Goal: Transaction & Acquisition: Purchase product/service

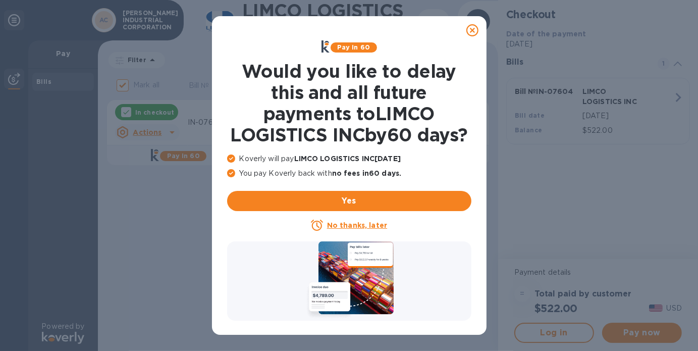
click at [364, 229] on u "No thanks, later" at bounding box center [357, 225] width 60 height 8
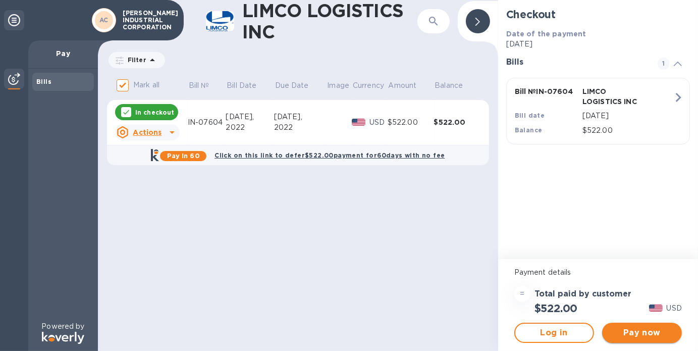
click at [638, 334] on span "Pay now" at bounding box center [642, 333] width 64 height 12
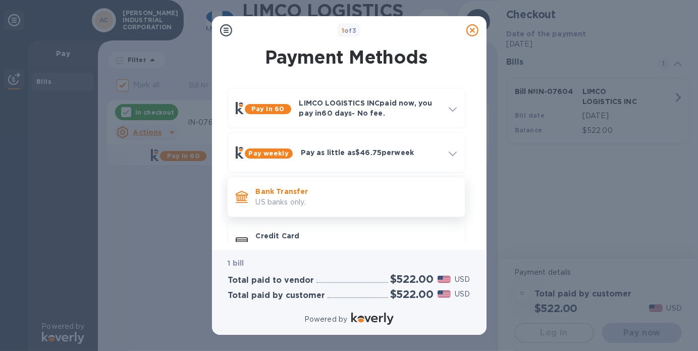
scroll to position [27, 0]
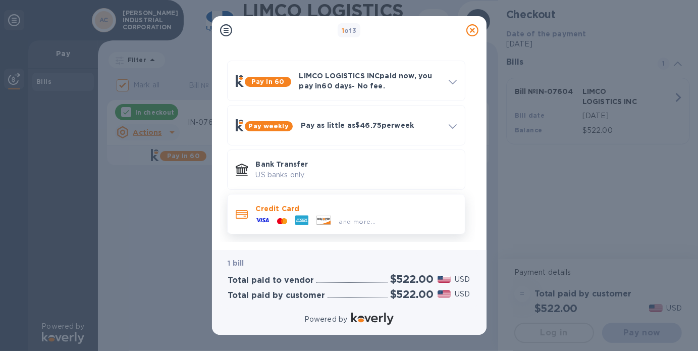
click at [358, 213] on p "Credit Card" at bounding box center [356, 208] width 201 height 10
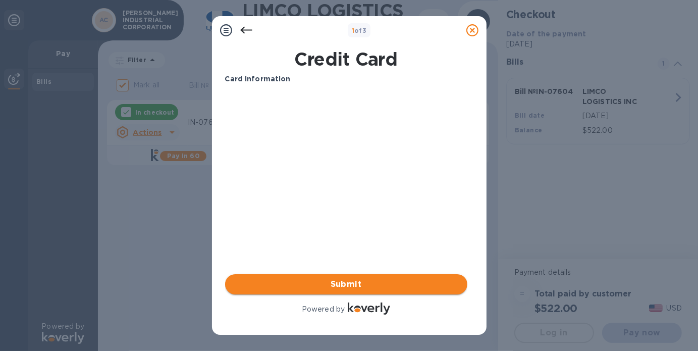
click at [363, 286] on span "Submit" at bounding box center [346, 284] width 226 height 12
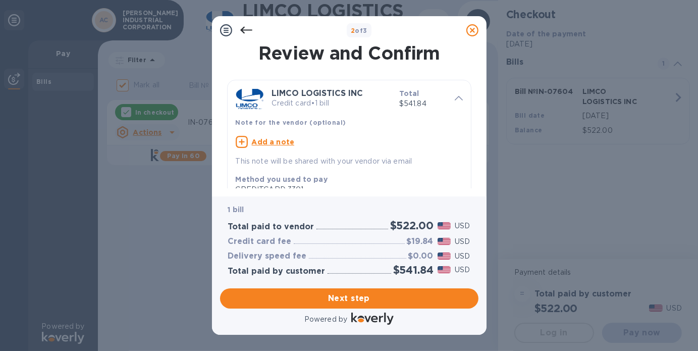
click at [262, 141] on u "Add a note" at bounding box center [273, 142] width 43 height 8
click at [234, 142] on div "x This note will be shared with your vendor via email" at bounding box center [341, 150] width 215 height 32
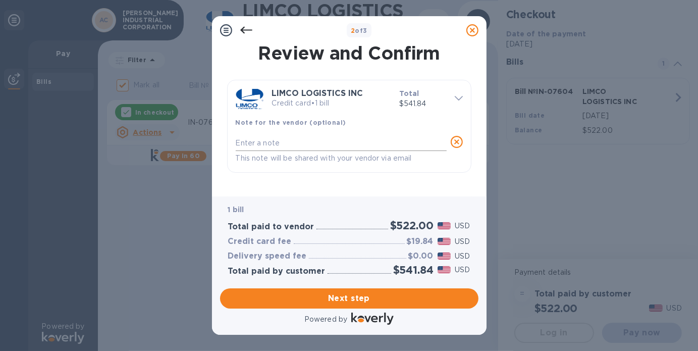
click at [245, 143] on textarea at bounding box center [341, 143] width 211 height 9
type textarea "IN-07604"
click at [314, 293] on span "Next step" at bounding box center [349, 298] width 242 height 12
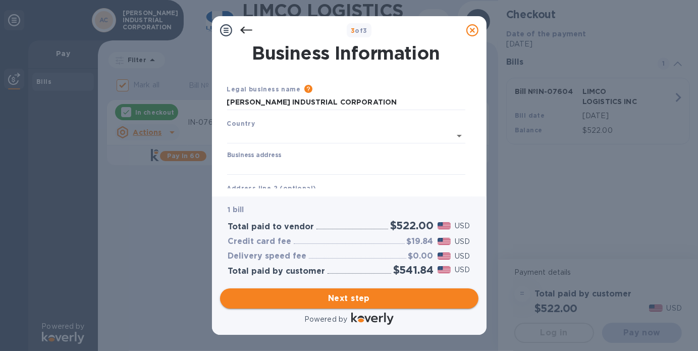
type input "[GEOGRAPHIC_DATA]"
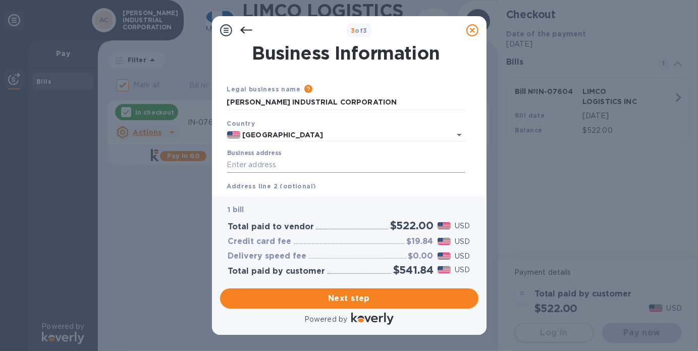
click at [335, 164] on input "Business address" at bounding box center [346, 165] width 238 height 15
type input "[STREET_ADDRESS]"
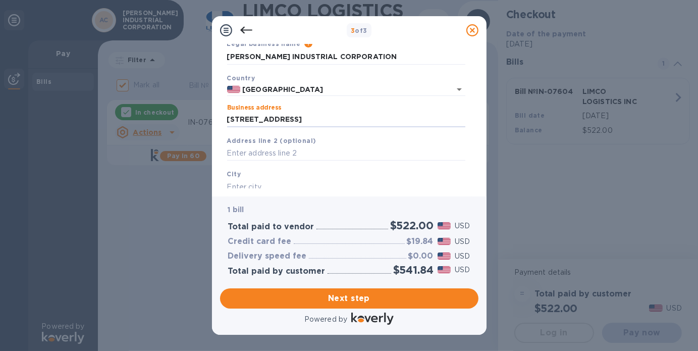
scroll to position [50, 0]
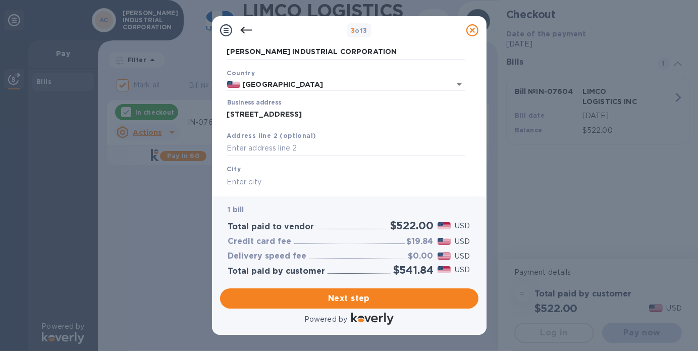
click at [261, 180] on input "text" at bounding box center [346, 181] width 238 height 15
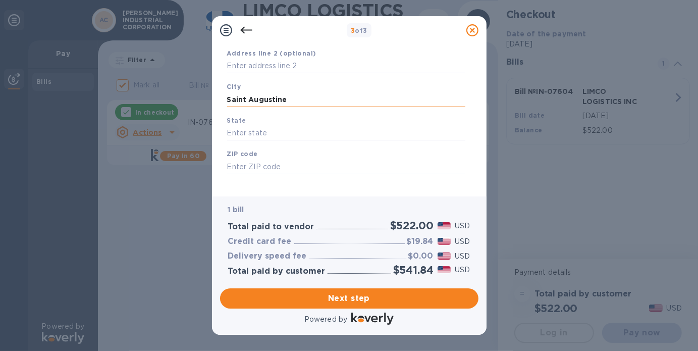
scroll to position [143, 0]
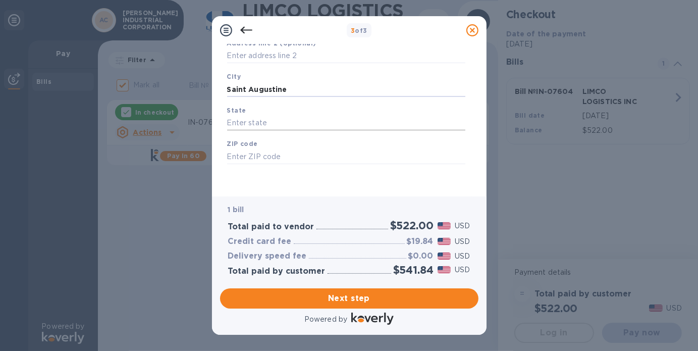
type input "Saint Augustine"
click at [254, 121] on input "text" at bounding box center [346, 123] width 238 height 15
type input "FL"
click at [245, 161] on input "text" at bounding box center [346, 156] width 238 height 15
type input "32095"
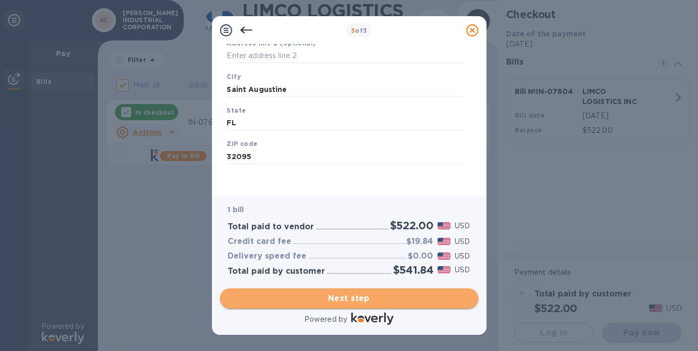
click at [343, 297] on span "Next step" at bounding box center [349, 298] width 242 height 12
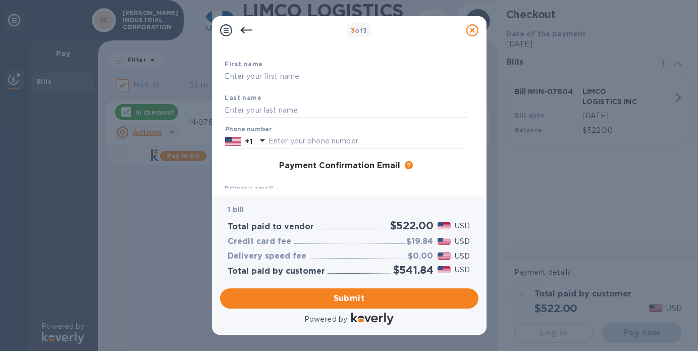
scroll to position [0, 0]
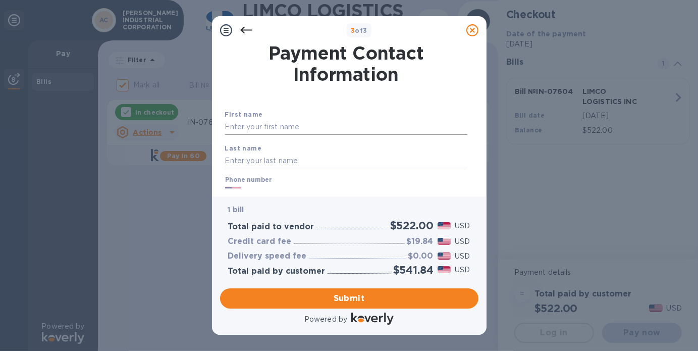
click at [290, 129] on input "text" at bounding box center [346, 127] width 242 height 15
type input "Douw"
type input "Steyn"
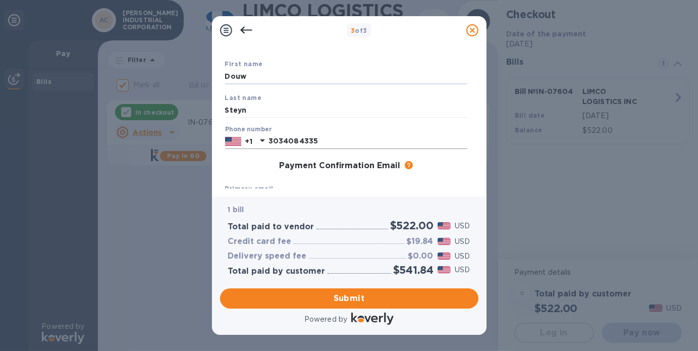
click at [323, 143] on input "3034084335" at bounding box center [368, 141] width 199 height 15
type input "3"
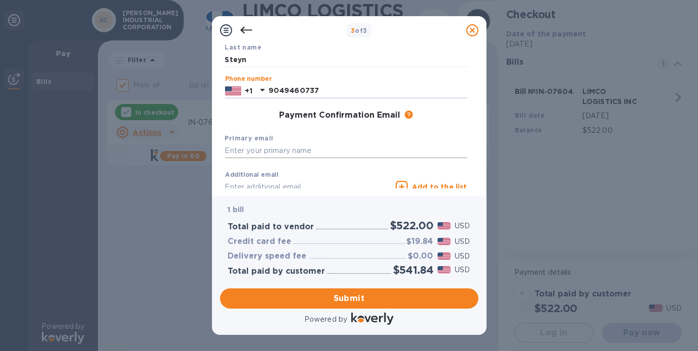
type input "9049460737"
click at [307, 151] on input "text" at bounding box center [346, 150] width 242 height 15
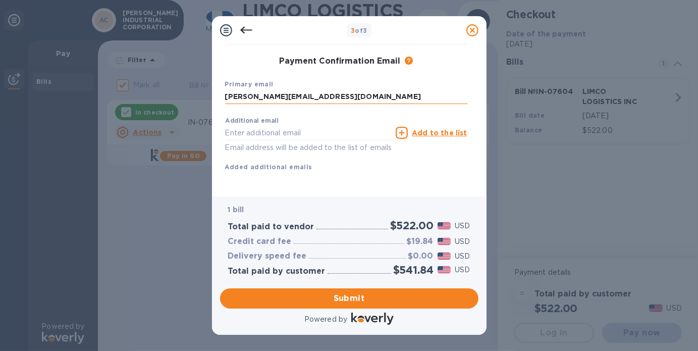
scroll to position [167, 0]
type input "[PERSON_NAME][EMAIL_ADDRESS][DOMAIN_NAME]"
click at [350, 298] on span "Submit" at bounding box center [349, 298] width 242 height 12
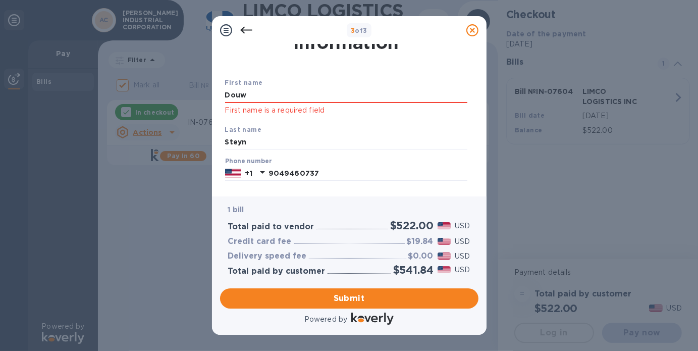
scroll to position [0, 0]
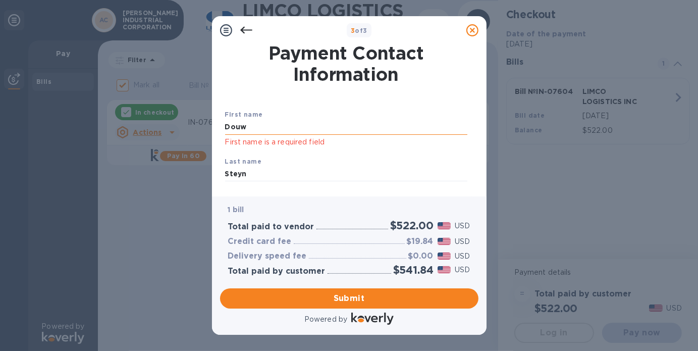
click at [281, 129] on input "Douw" at bounding box center [346, 127] width 242 height 15
type input "D"
type input "Douw"
click at [249, 172] on input "Steyn" at bounding box center [346, 174] width 242 height 15
type input "S"
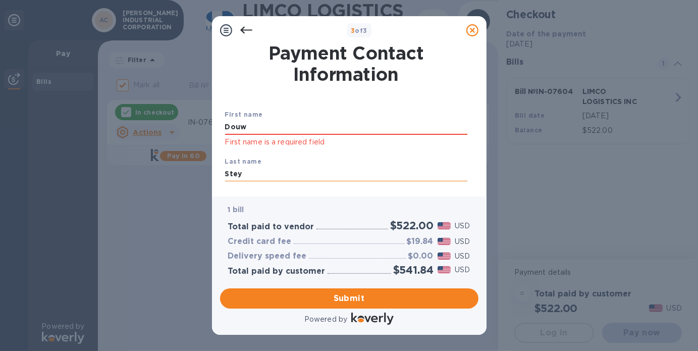
type input "Steyn"
click at [544, 182] on div "3 of 3 Payment Contact Information First name Douw First name is a required fie…" at bounding box center [349, 175] width 698 height 351
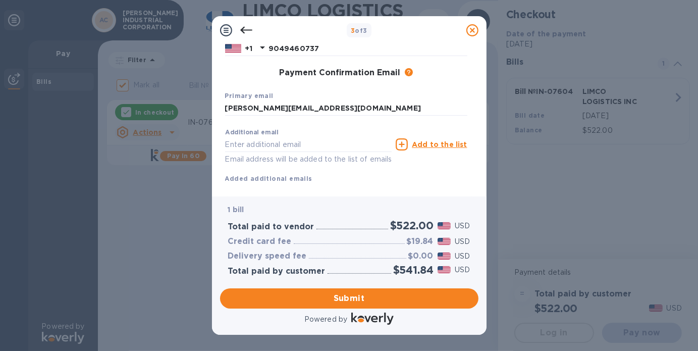
scroll to position [180, 0]
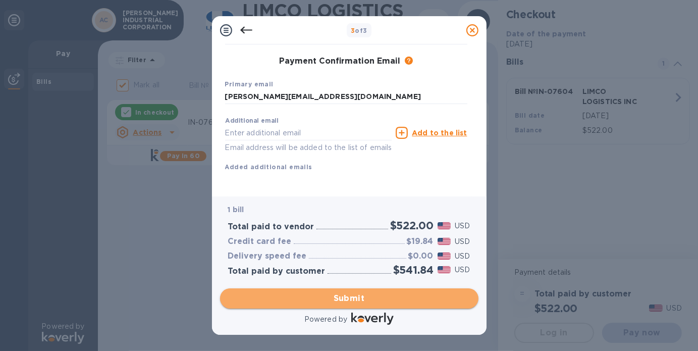
click at [385, 299] on span "Submit" at bounding box center [349, 298] width 242 height 12
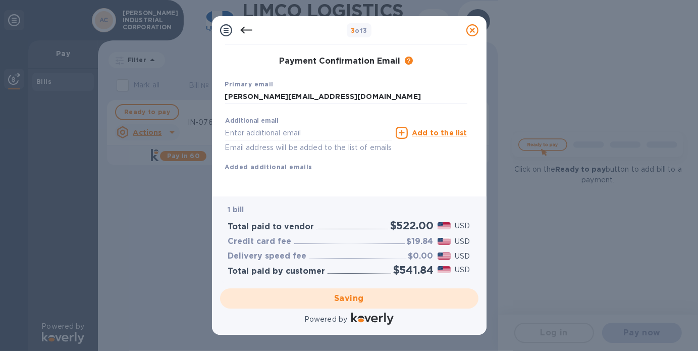
checkbox input "false"
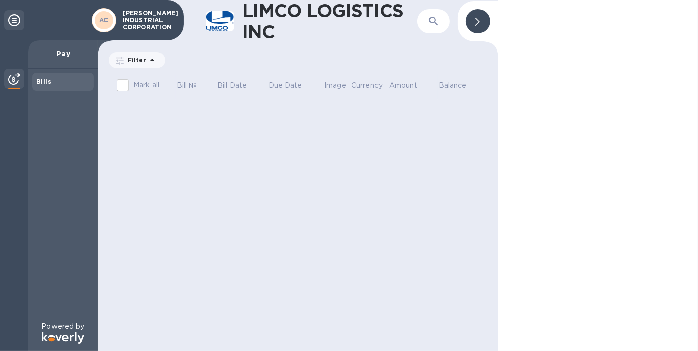
click at [140, 57] on p "Filter" at bounding box center [135, 60] width 23 height 9
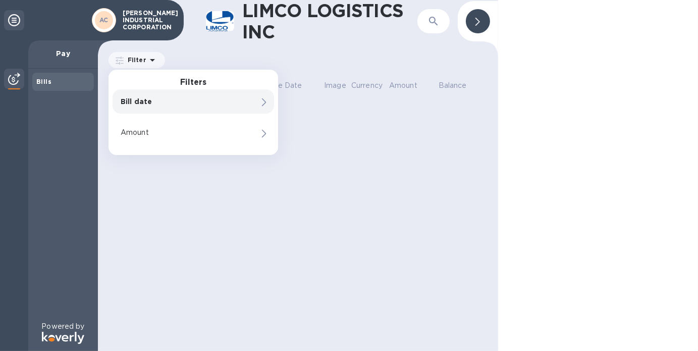
click at [342, 215] on div "LIMCO LOGISTICS INC ​ Filter Filters Bill date Amount Amount Mark all Bill № Bi…" at bounding box center [298, 175] width 400 height 351
